Goal: Navigation & Orientation: Go to known website

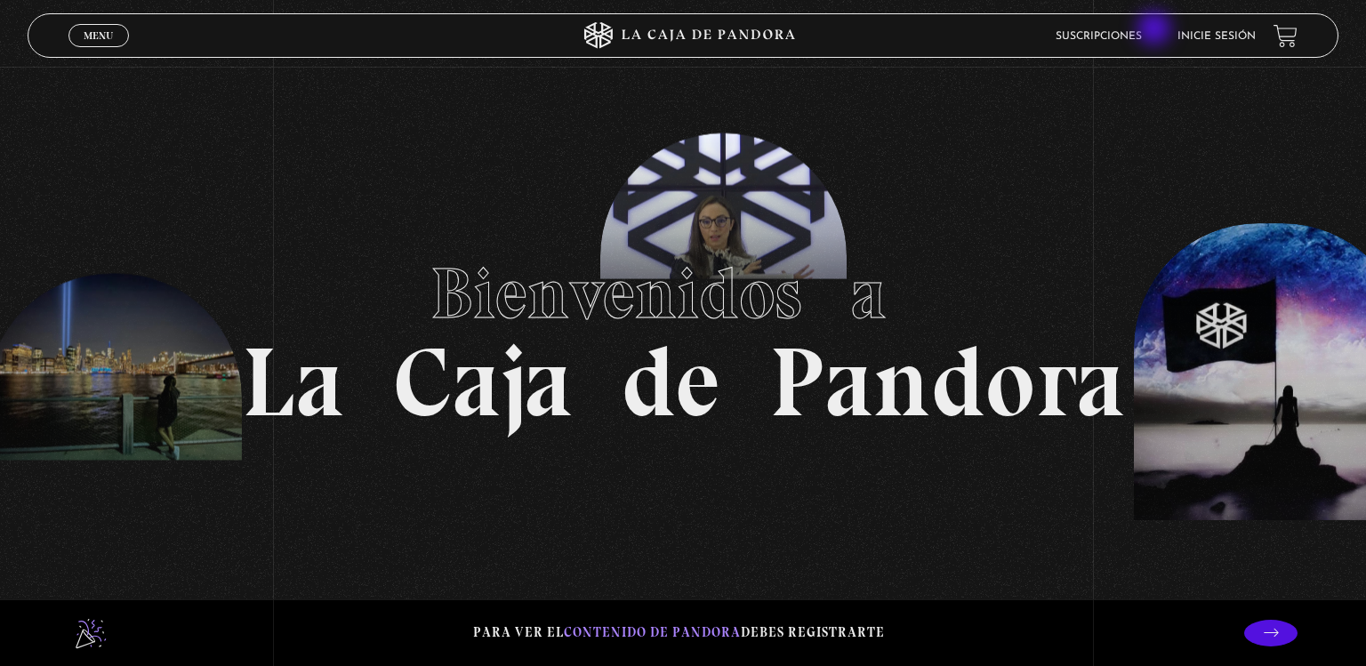
click at [1196, 29] on li "Inicie sesión" at bounding box center [1216, 36] width 78 height 28
click at [1196, 44] on li "Inicie sesión" at bounding box center [1216, 36] width 78 height 28
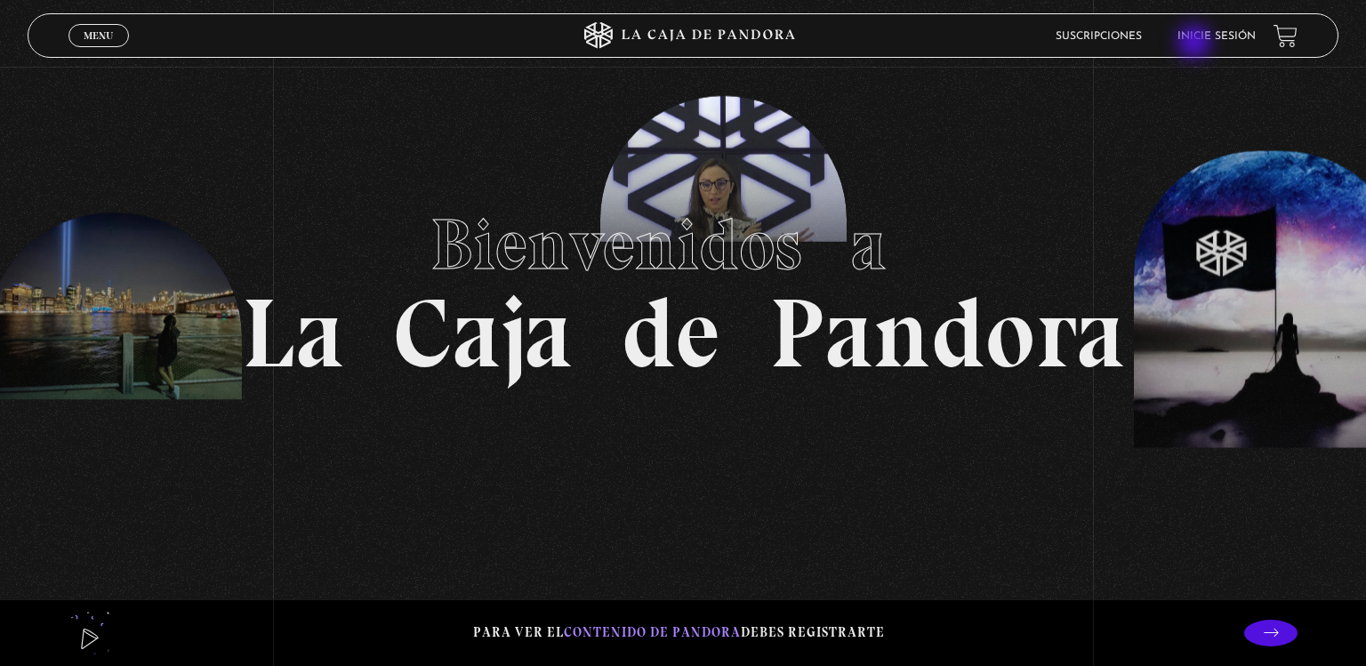
scroll to position [53, 0]
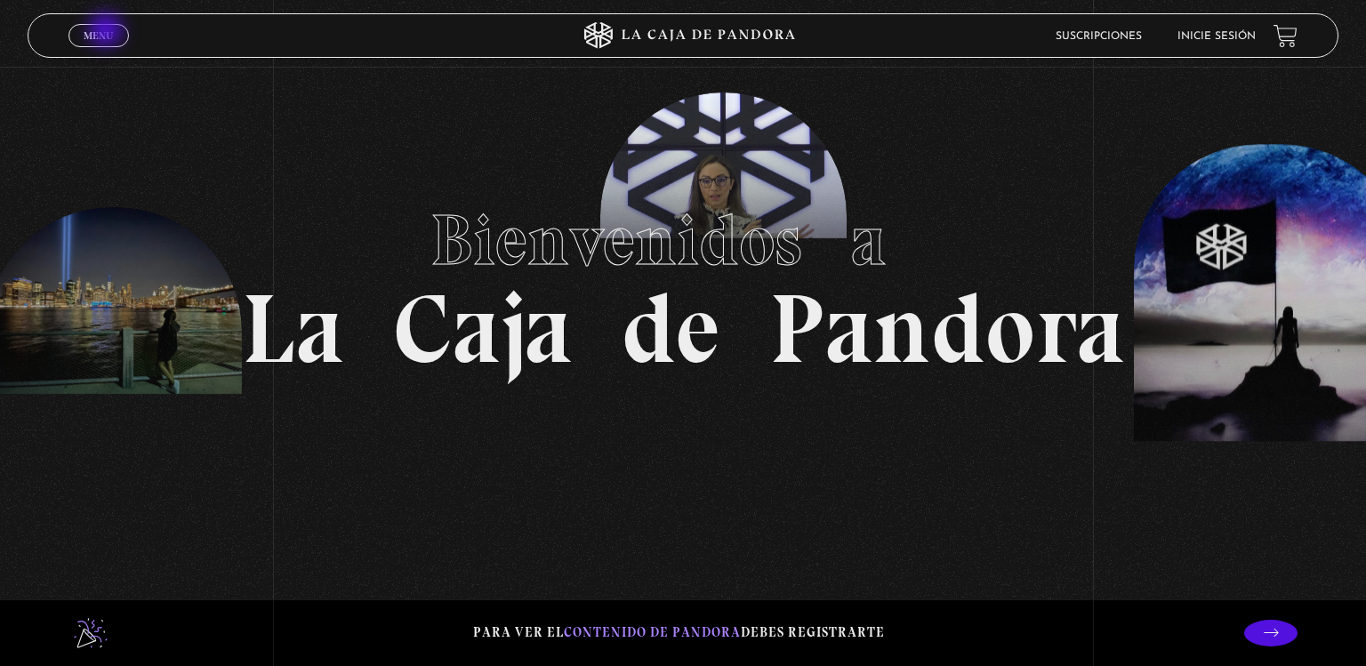
click at [107, 30] on span "Menu" at bounding box center [98, 35] width 29 height 11
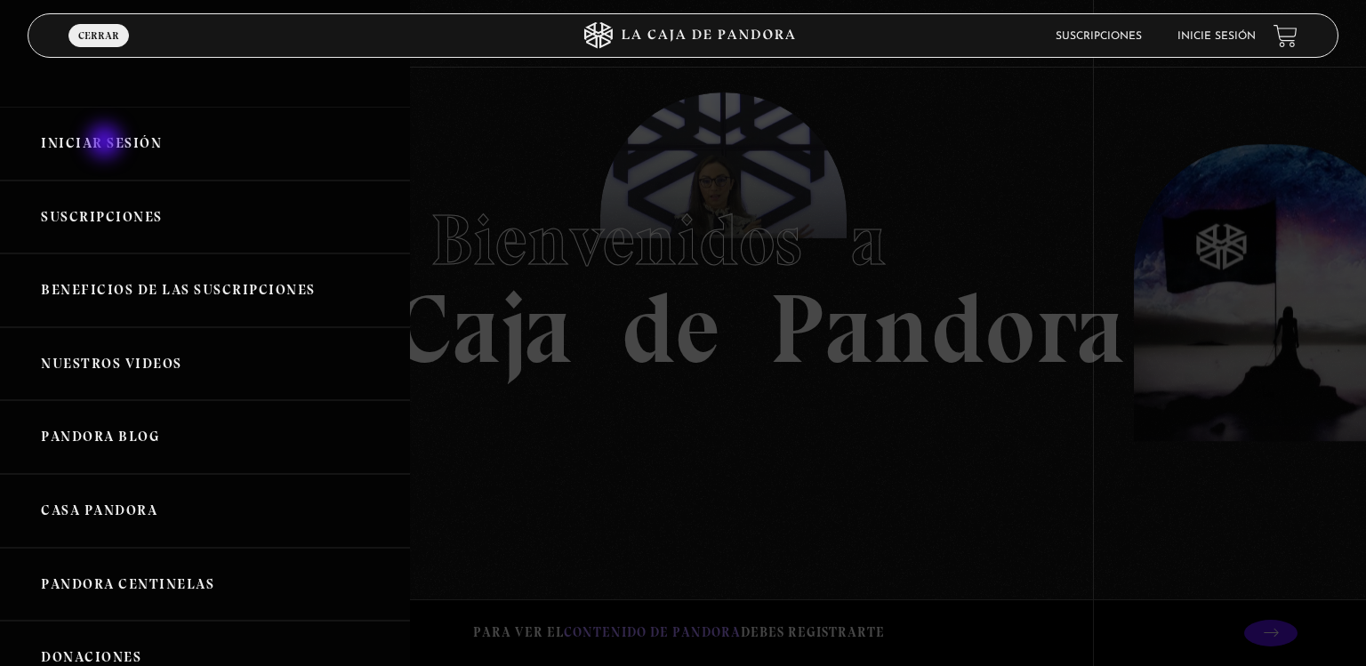
click at [107, 143] on link "Iniciar Sesión" at bounding box center [205, 144] width 410 height 74
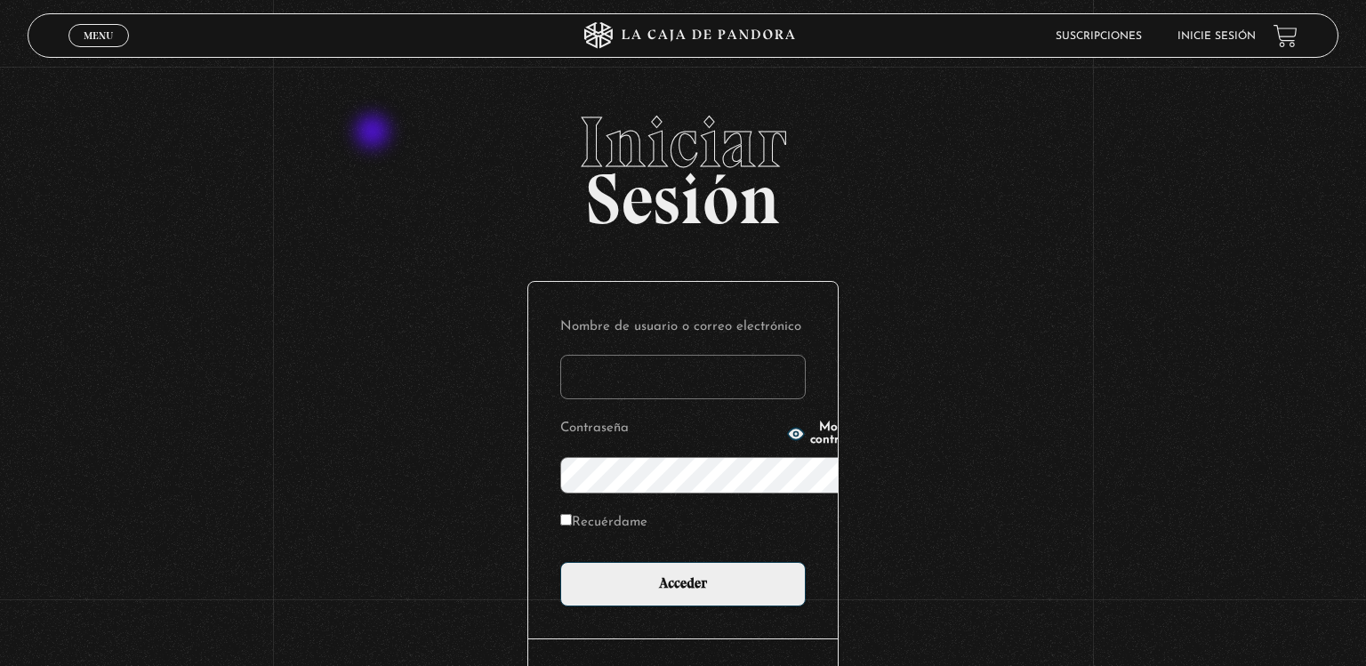
type input "mfernanda03.05@gmail.com"
click at [560, 562] on input "Acceder" at bounding box center [682, 584] width 245 height 44
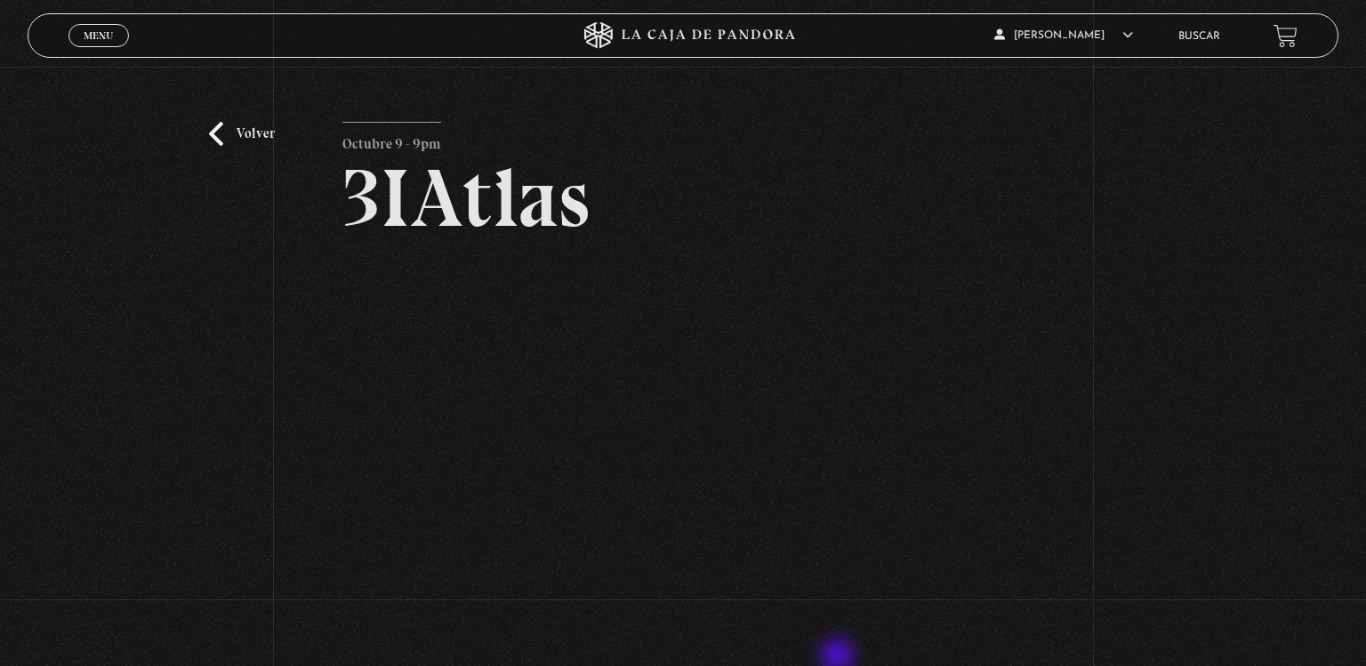
scroll to position [19, 0]
